Goal: Navigation & Orientation: Find specific page/section

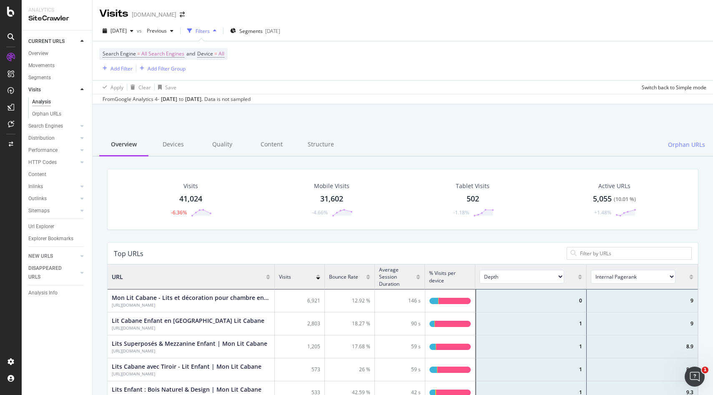
scroll to position [250, 591]
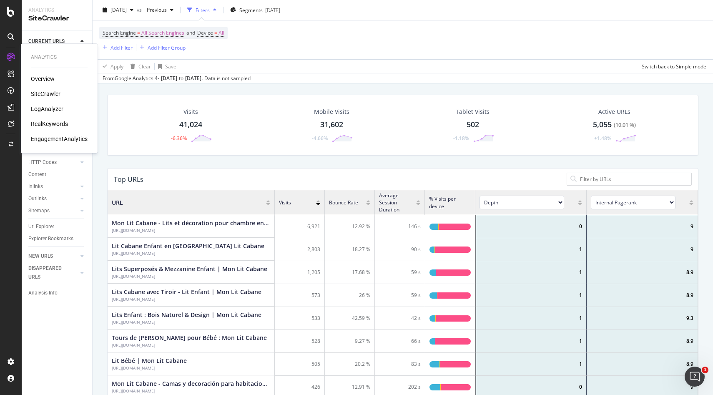
click at [52, 122] on div "RealKeywords" at bounding box center [49, 124] width 37 height 8
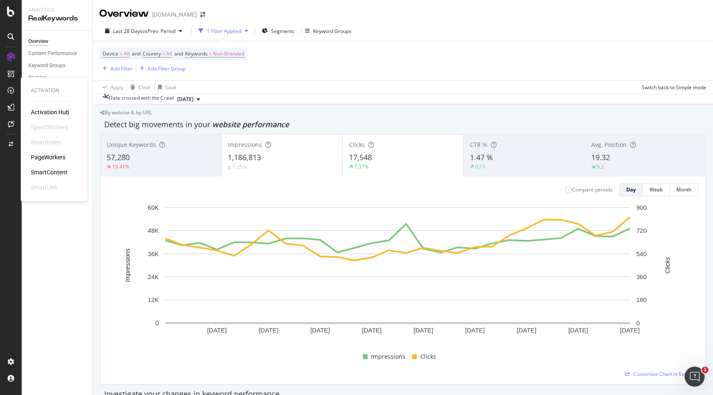
click at [50, 155] on div "PageWorkers" at bounding box center [48, 157] width 35 height 8
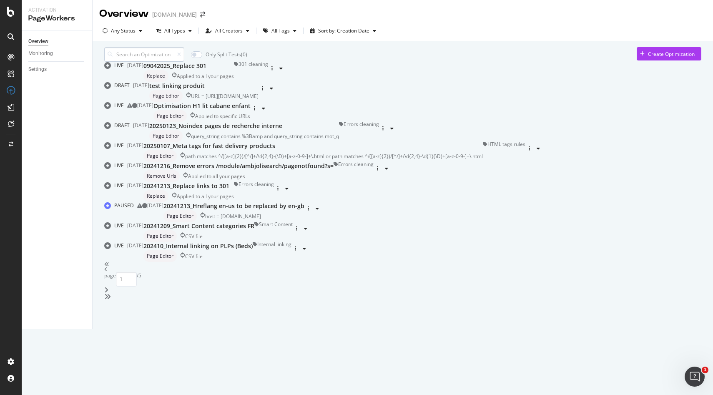
click at [145, 56] on input at bounding box center [144, 54] width 80 height 15
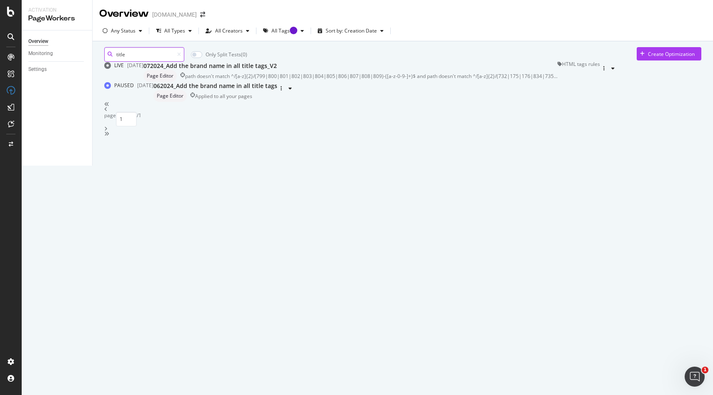
drag, startPoint x: 146, startPoint y: 60, endPoint x: 72, endPoint y: 60, distance: 73.8
click at [70, 60] on div "Activation PageWorkers Overview Monitoring Settings Overview [DOMAIN_NAME] Any …" at bounding box center [368, 83] width 692 height 166
